Goal: Find specific page/section: Locate a particular part of the current website

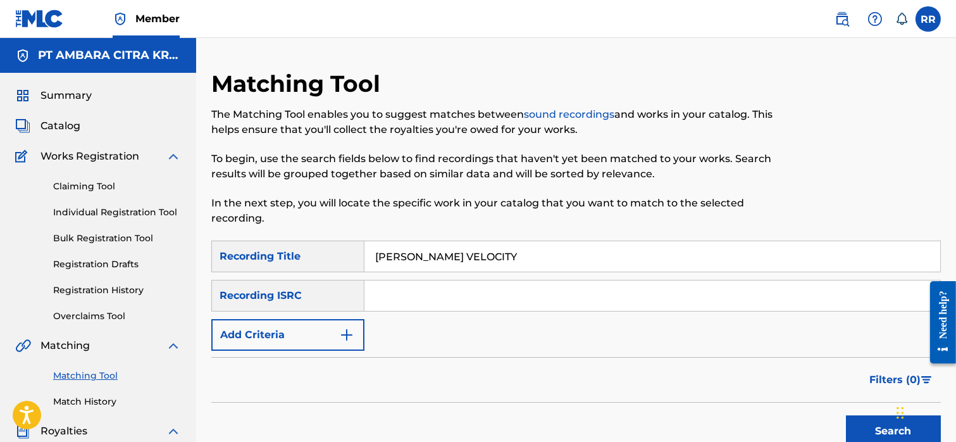
click at [446, 248] on input "[PERSON_NAME] VELOCITY" at bounding box center [652, 256] width 576 height 30
type input "p"
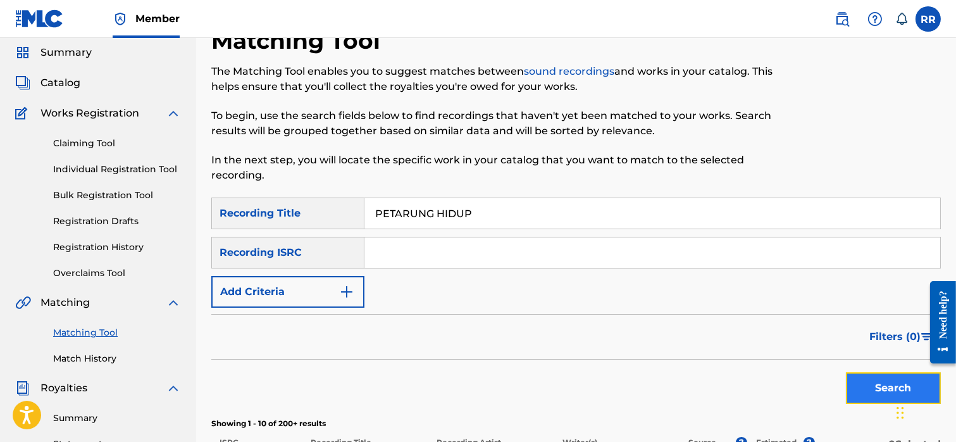
click at [852, 388] on button "Search" at bounding box center [893, 388] width 95 height 32
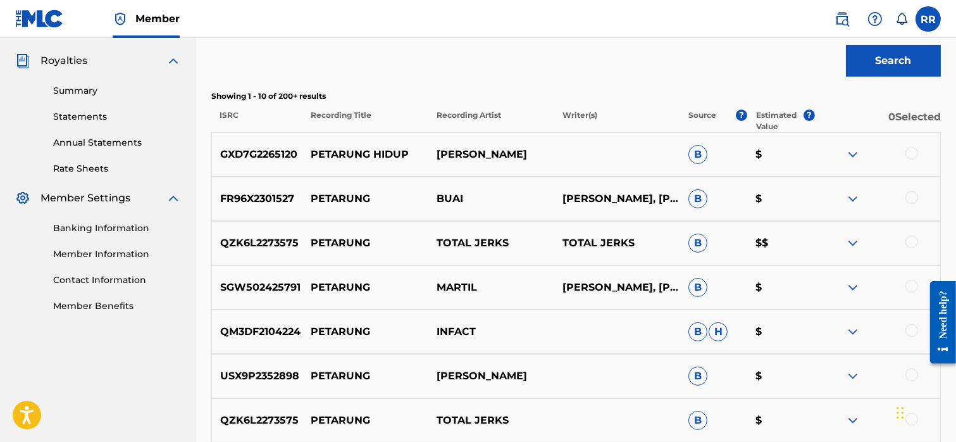
scroll to position [354, 0]
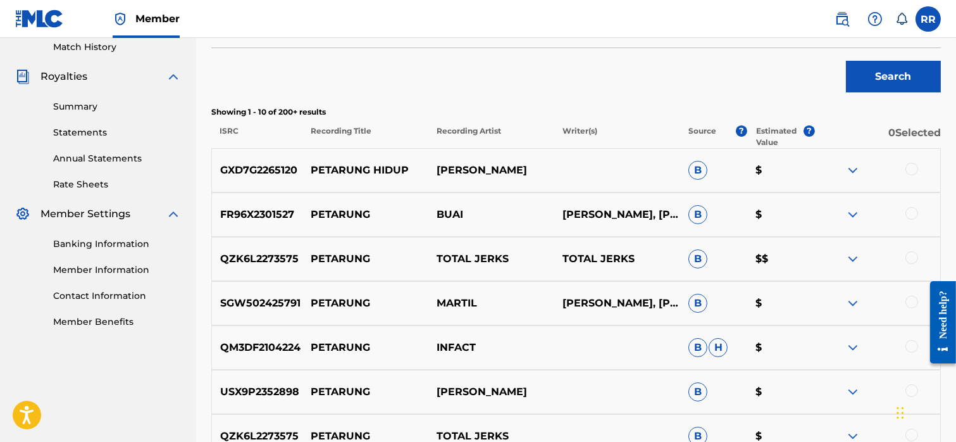
click at [853, 171] on img at bounding box center [852, 170] width 15 height 15
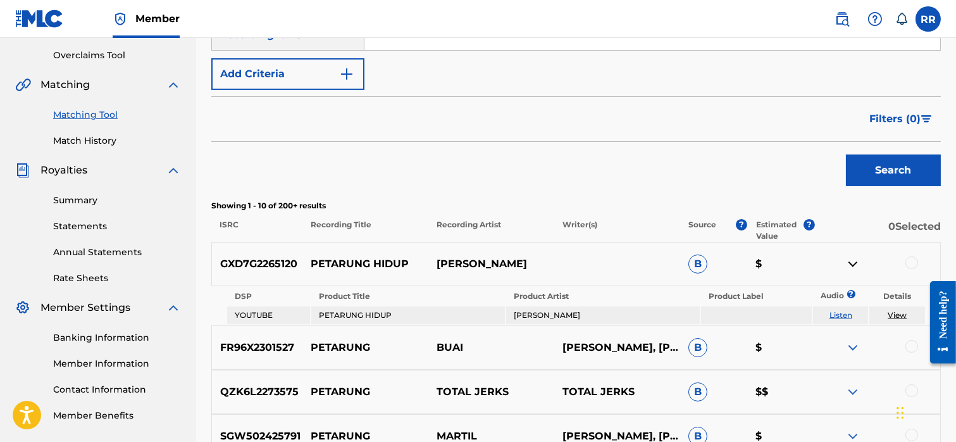
scroll to position [254, 0]
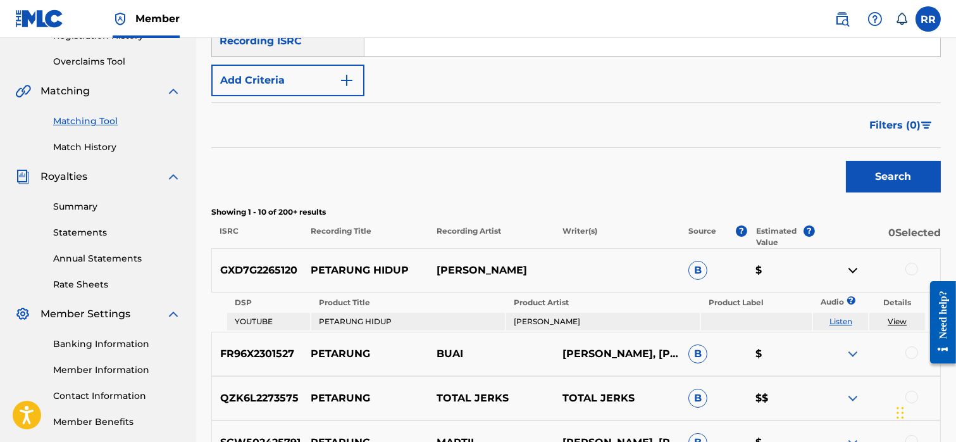
click at [893, 318] on link "View" at bounding box center [897, 320] width 19 height 9
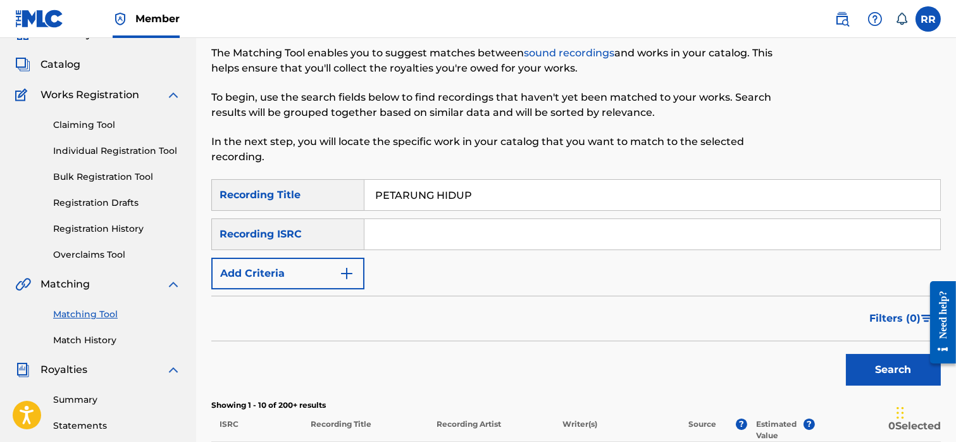
scroll to position [0, 0]
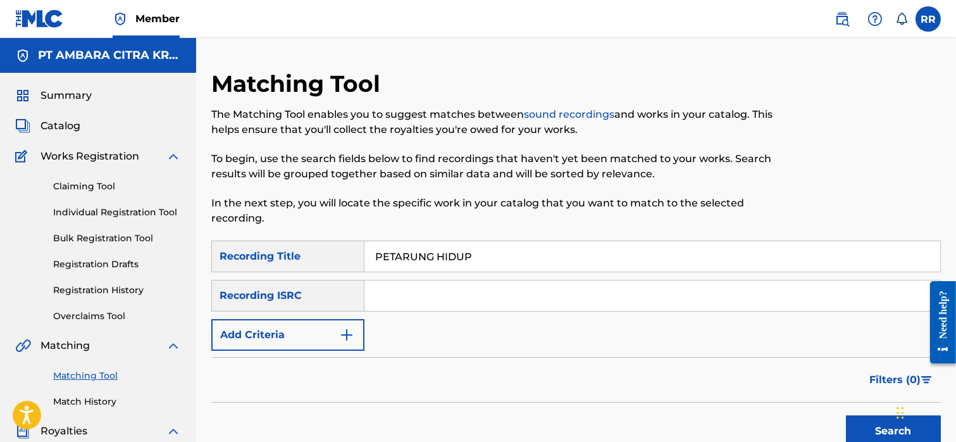
click at [423, 259] on input "PETARUNG HIDUP" at bounding box center [652, 256] width 576 height 30
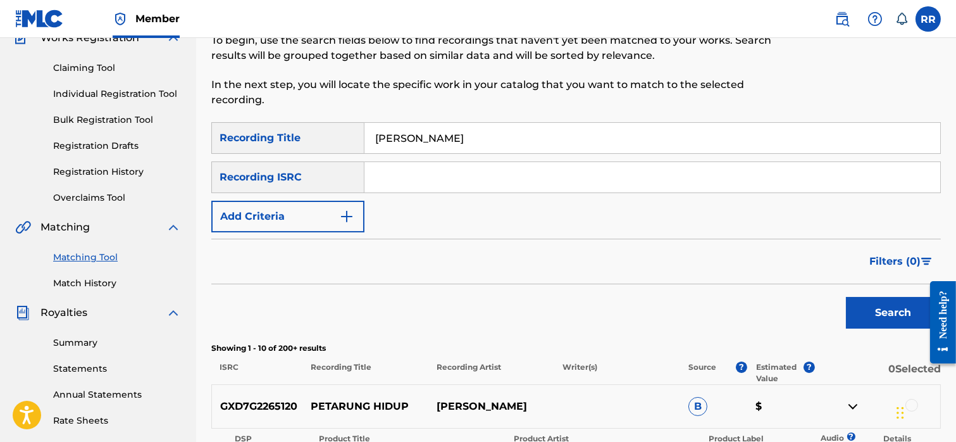
scroll to position [134, 0]
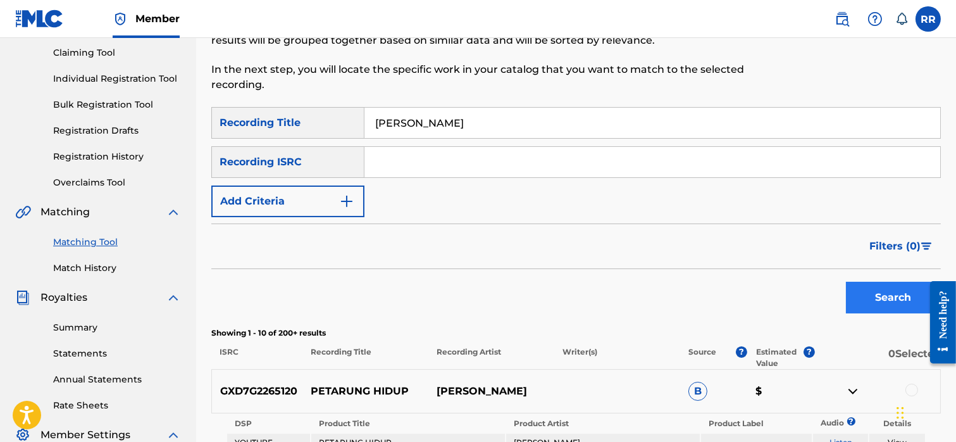
type input "[PERSON_NAME]"
click at [890, 298] on button "Search" at bounding box center [893, 298] width 95 height 32
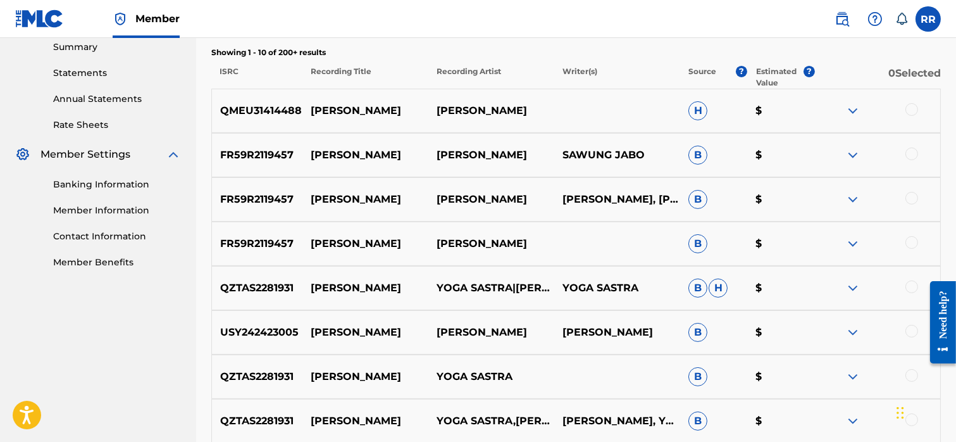
scroll to position [413, 0]
click at [852, 158] on img at bounding box center [852, 156] width 15 height 15
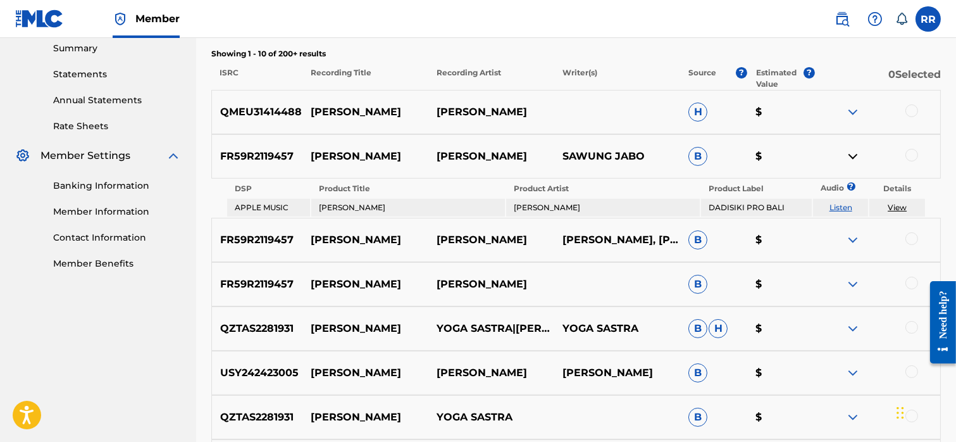
click at [852, 158] on img at bounding box center [852, 156] width 15 height 15
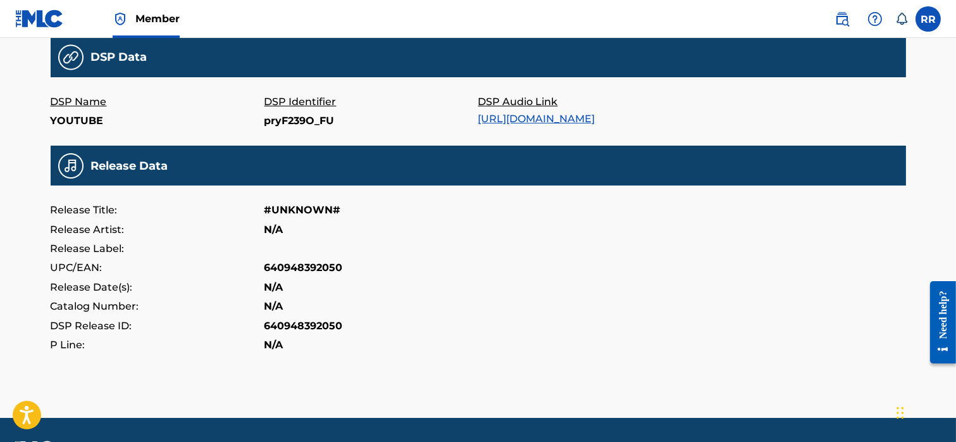
scroll to position [418, 0]
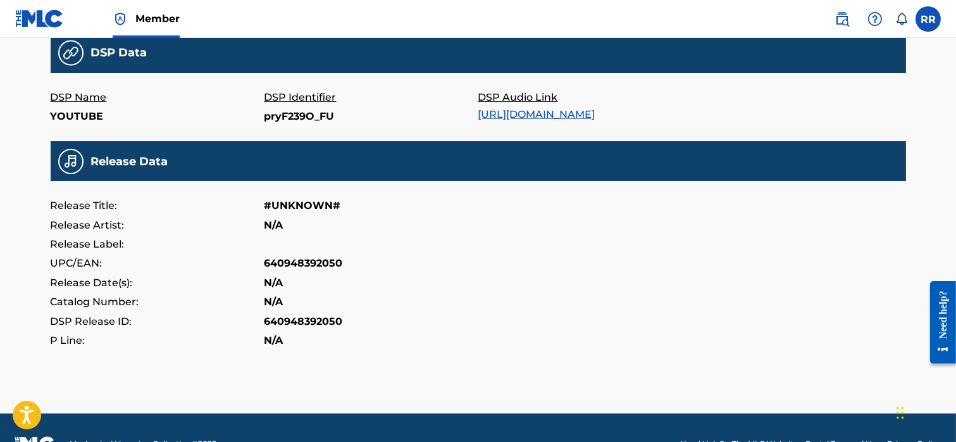
click at [525, 117] on link "https://music.youtube.com/watch?v=pryF239O_FU" at bounding box center [536, 114] width 117 height 12
